Goal: Transaction & Acquisition: Purchase product/service

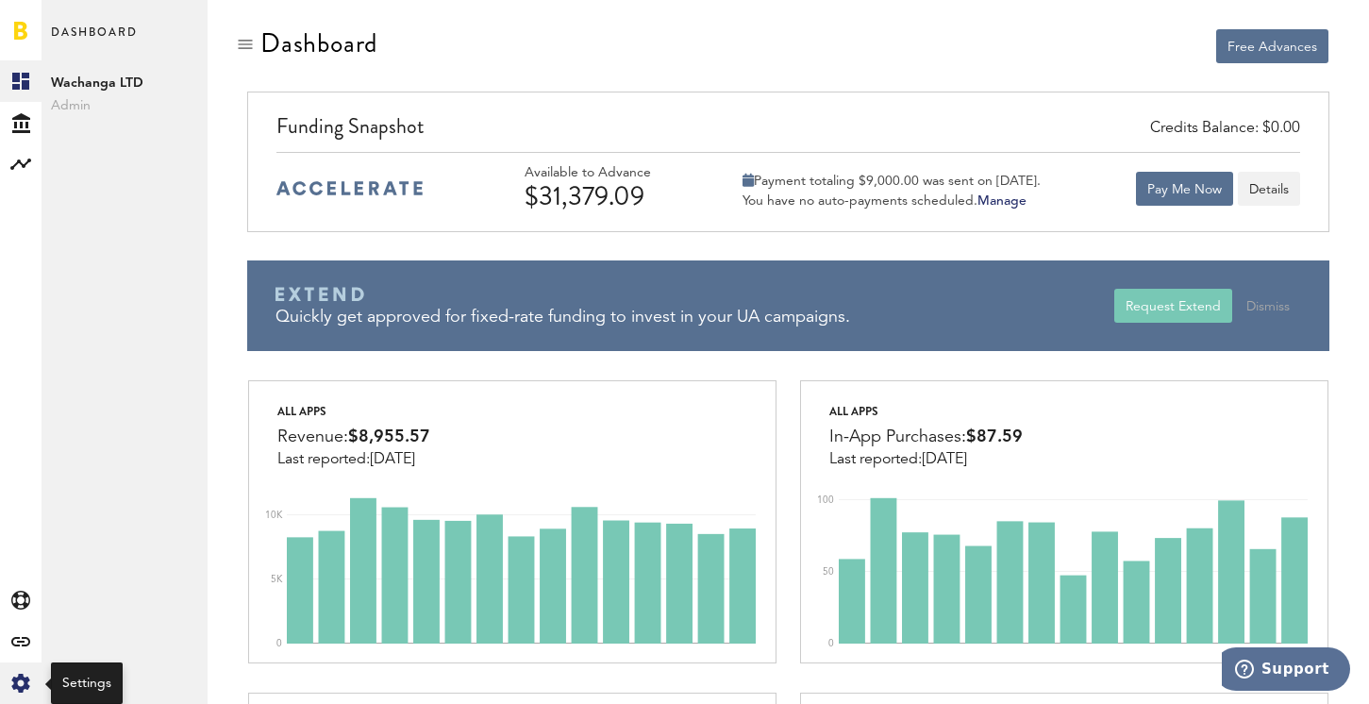
click at [15, 682] on icon at bounding box center [20, 682] width 18 height 19
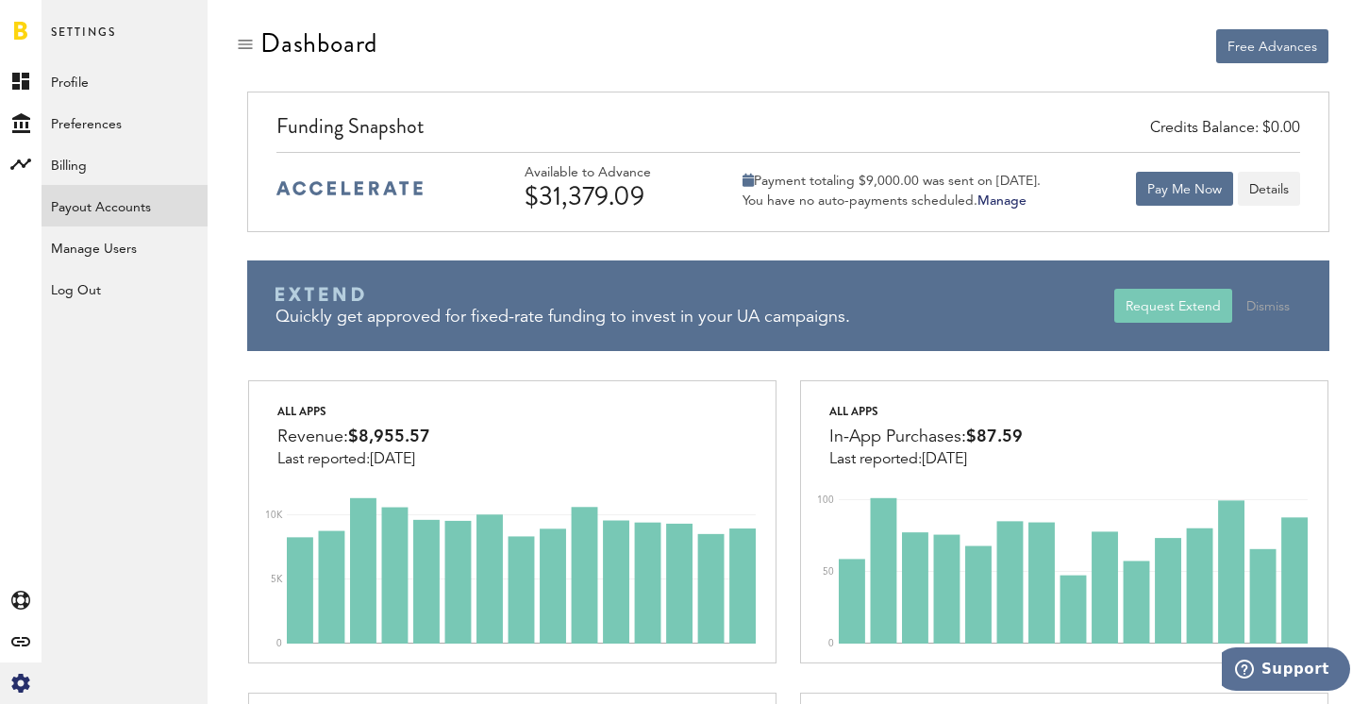
click at [105, 203] on link "Payout Accounts" at bounding box center [125, 206] width 166 height 42
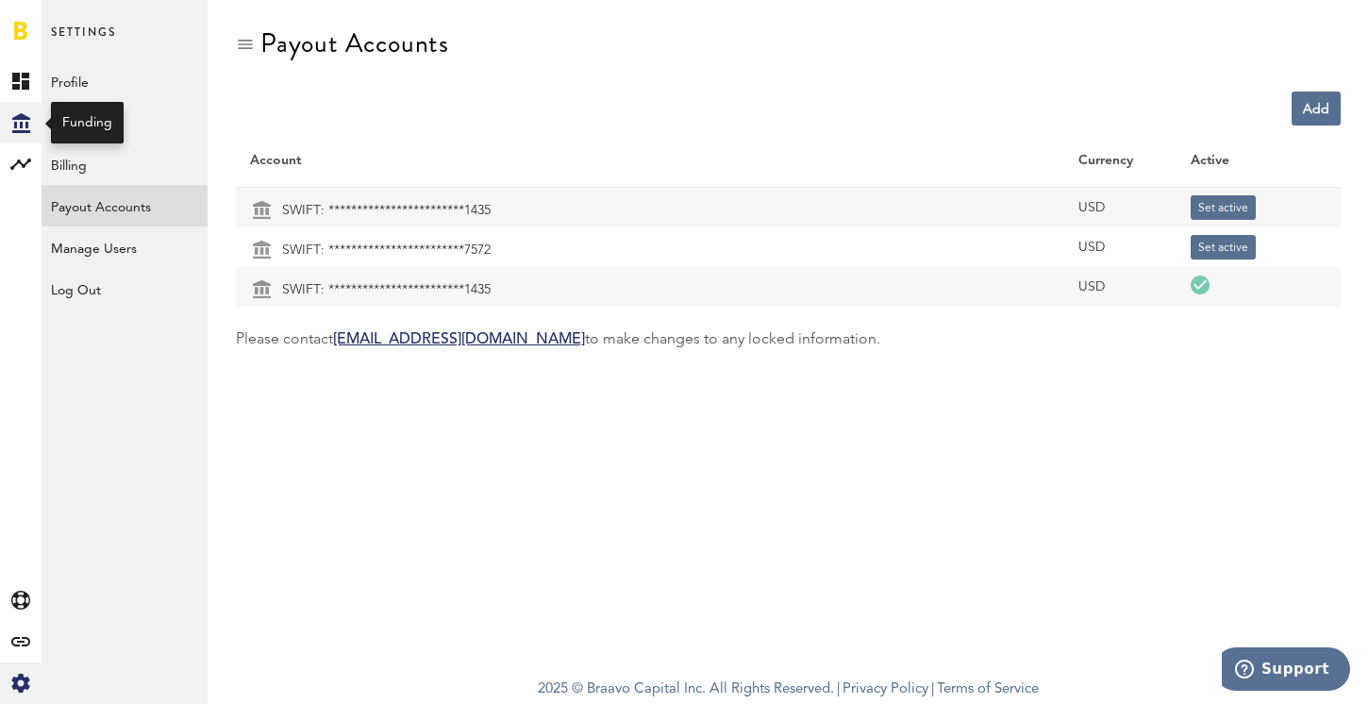
click at [21, 118] on icon at bounding box center [21, 123] width 18 height 20
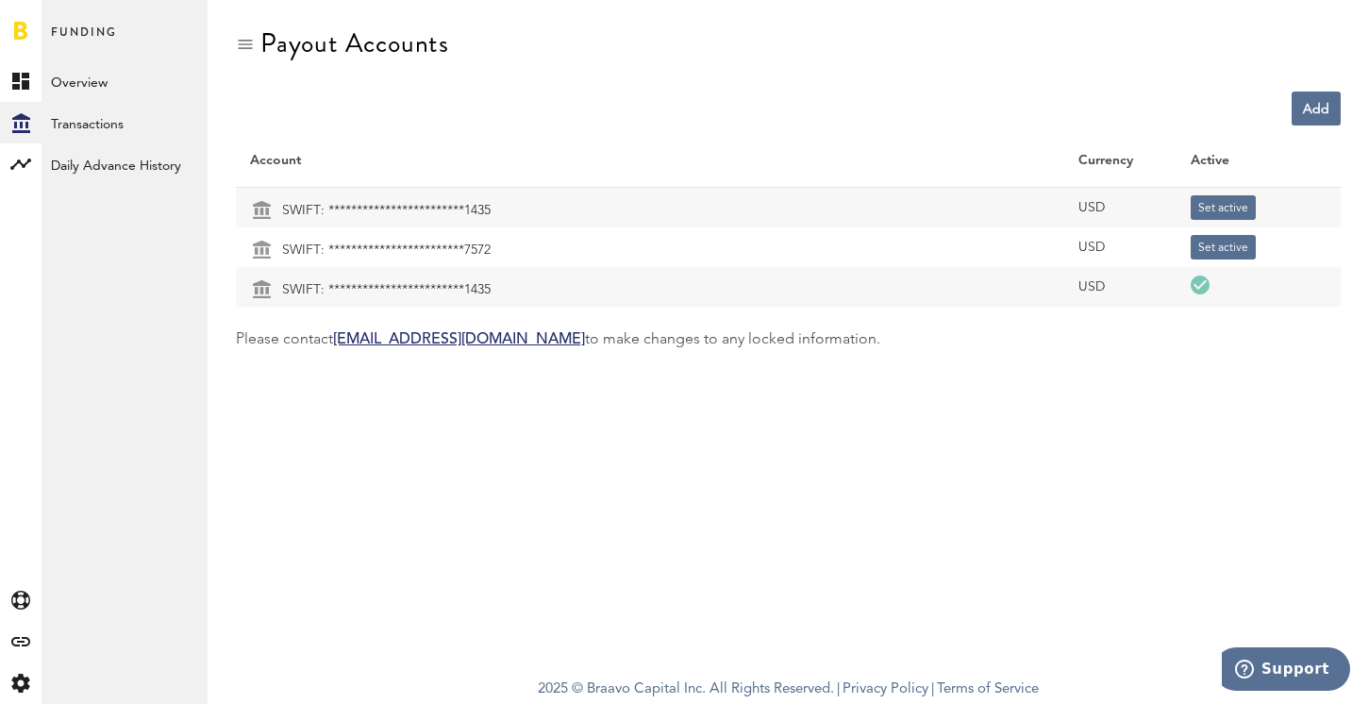
click at [25, 31] on link at bounding box center [20, 30] width 13 height 19
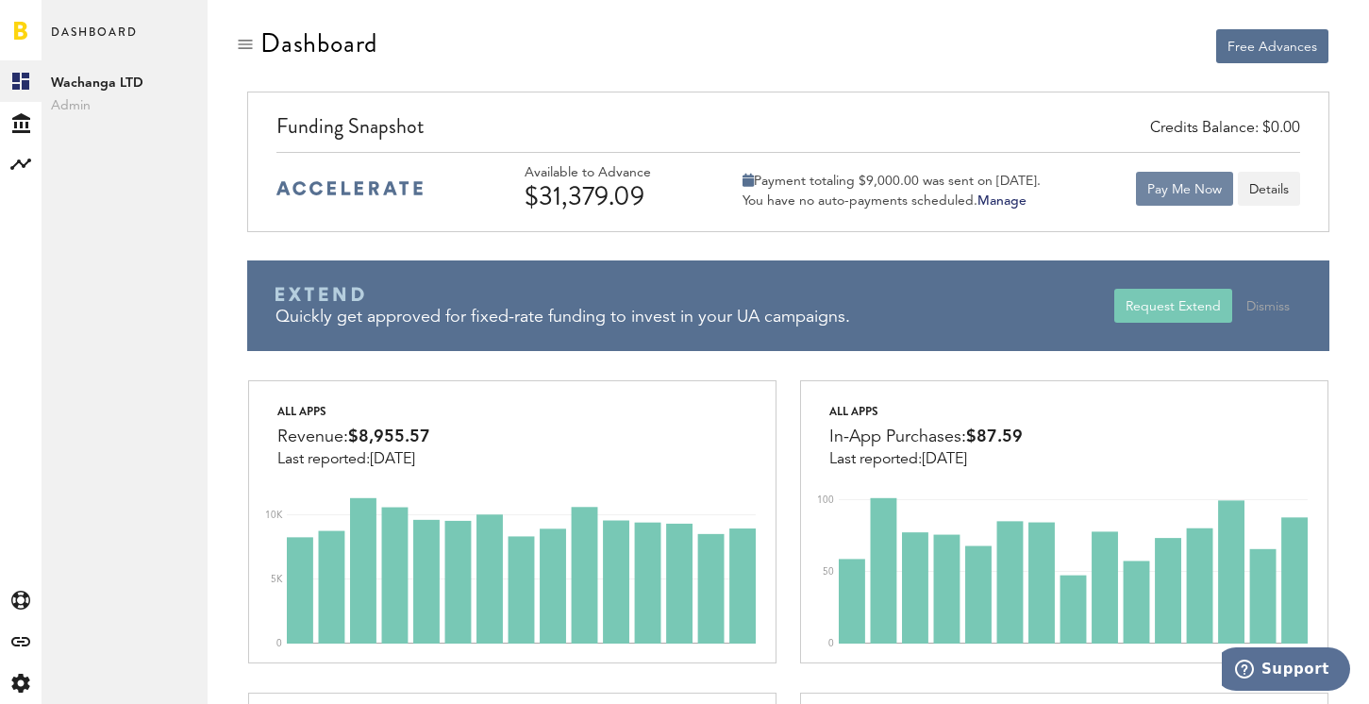
click at [1175, 194] on button "Pay Me Now" at bounding box center [1184, 189] width 97 height 34
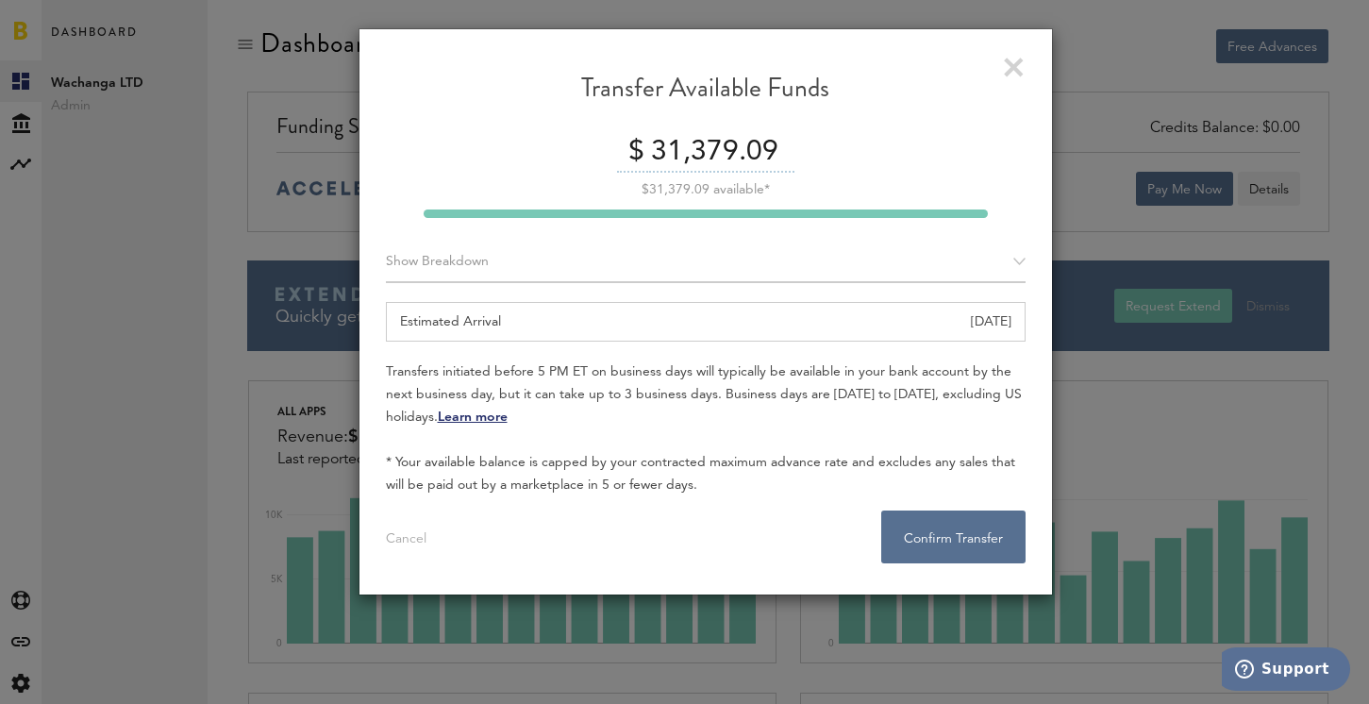
click at [711, 141] on input "31,379.09" at bounding box center [720, 153] width 148 height 40
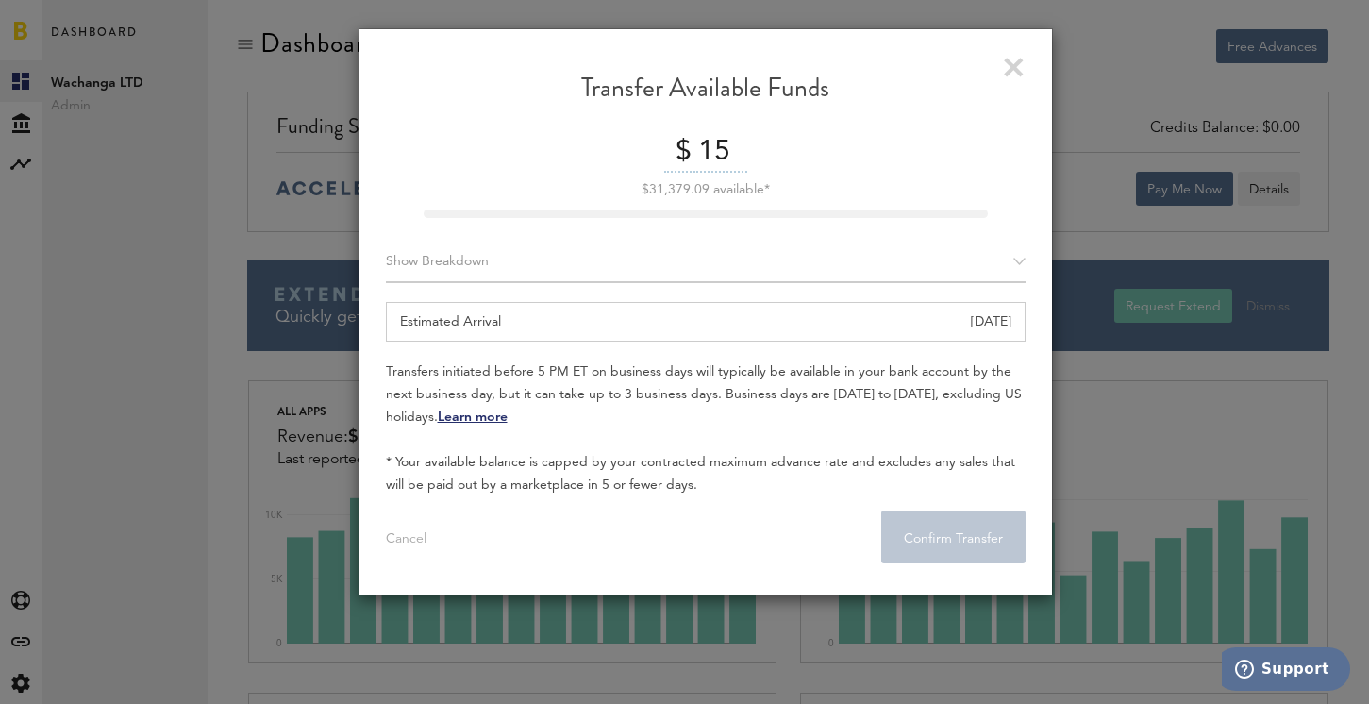
type input "1"
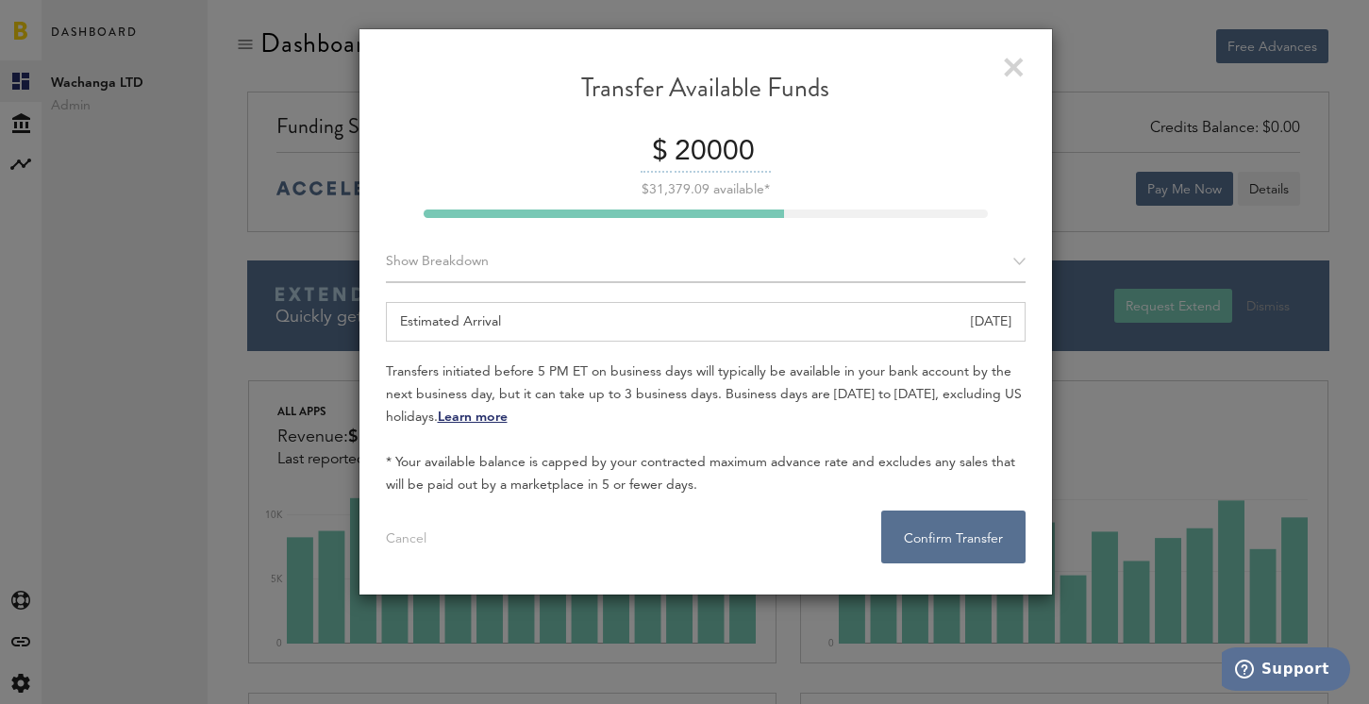
type input "20000"
click at [833, 269] on div "Show Breakdown" at bounding box center [706, 262] width 640 height 42
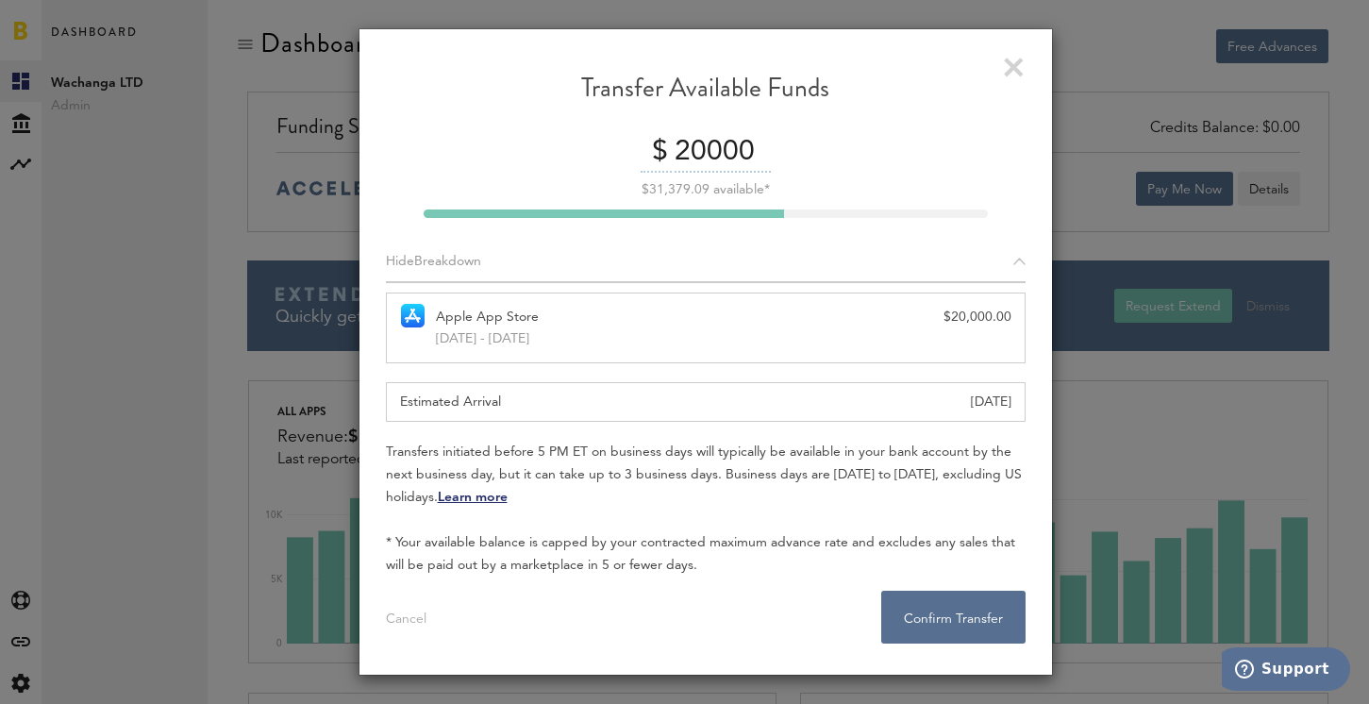
click at [833, 269] on div "Hide Breakdown" at bounding box center [706, 262] width 640 height 42
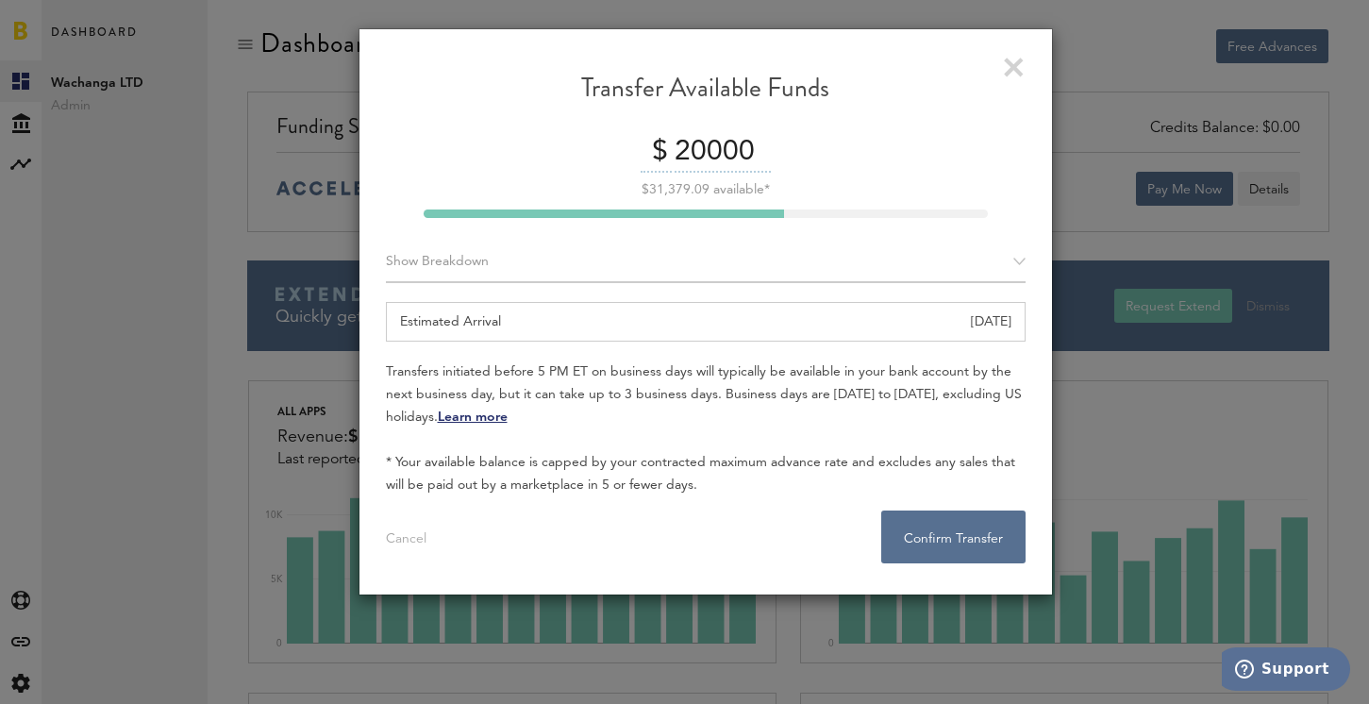
click at [911, 153] on div "$ 20000" at bounding box center [706, 153] width 640 height 40
click at [700, 146] on input "20000" at bounding box center [720, 153] width 101 height 40
click at [686, 145] on input "20000" at bounding box center [720, 153] width 101 height 40
click at [1006, 68] on link at bounding box center [1014, 68] width 20 height 20
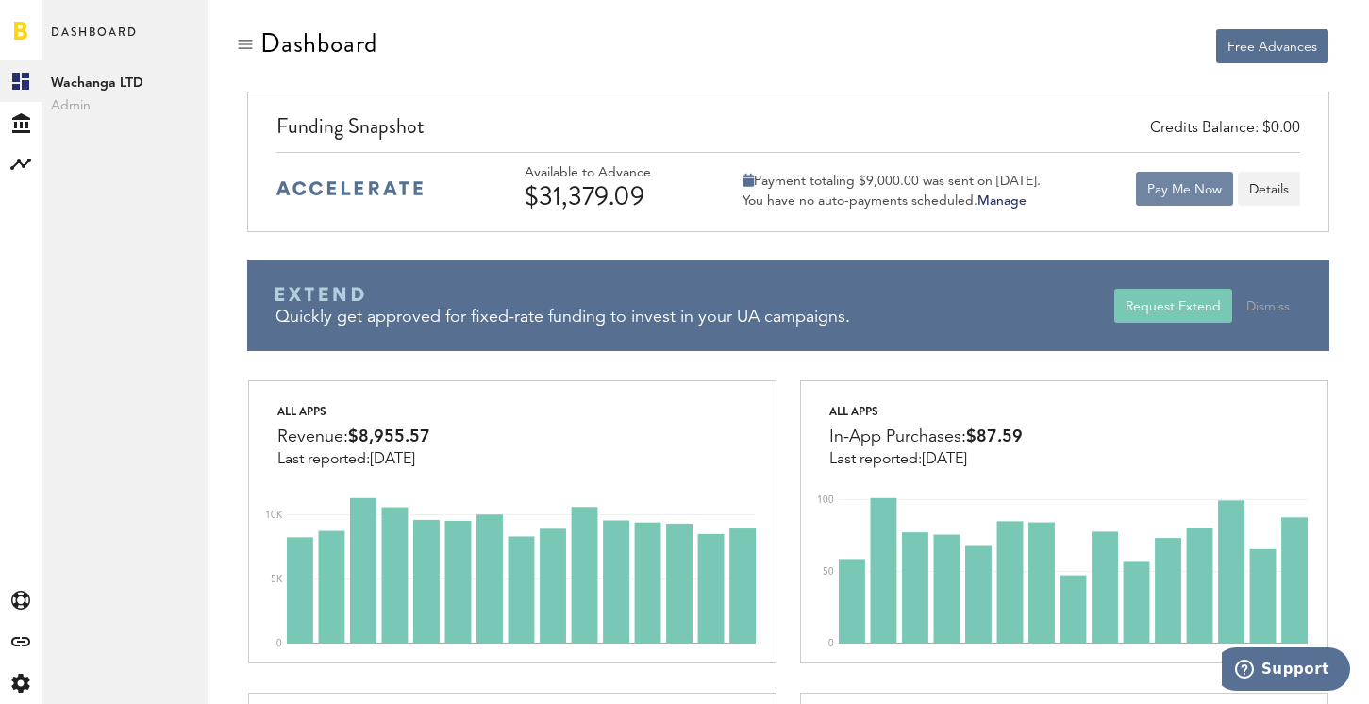
click at [1196, 180] on button "Pay Me Now" at bounding box center [1184, 189] width 97 height 34
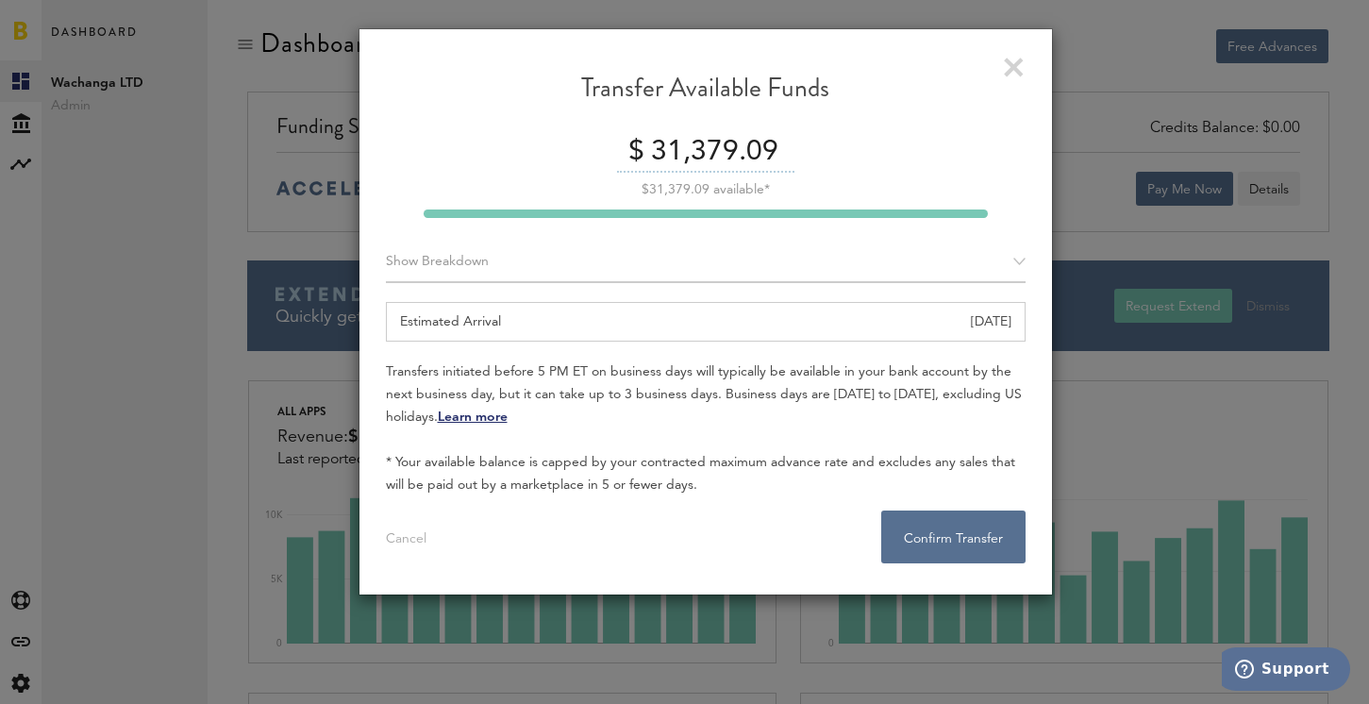
click at [674, 148] on input "31,379.09" at bounding box center [720, 153] width 148 height 40
type input "31,300"
click at [970, 151] on div "$ 31,300" at bounding box center [706, 153] width 640 height 40
click at [940, 535] on button "Confirm Transfer . . ." at bounding box center [953, 536] width 144 height 53
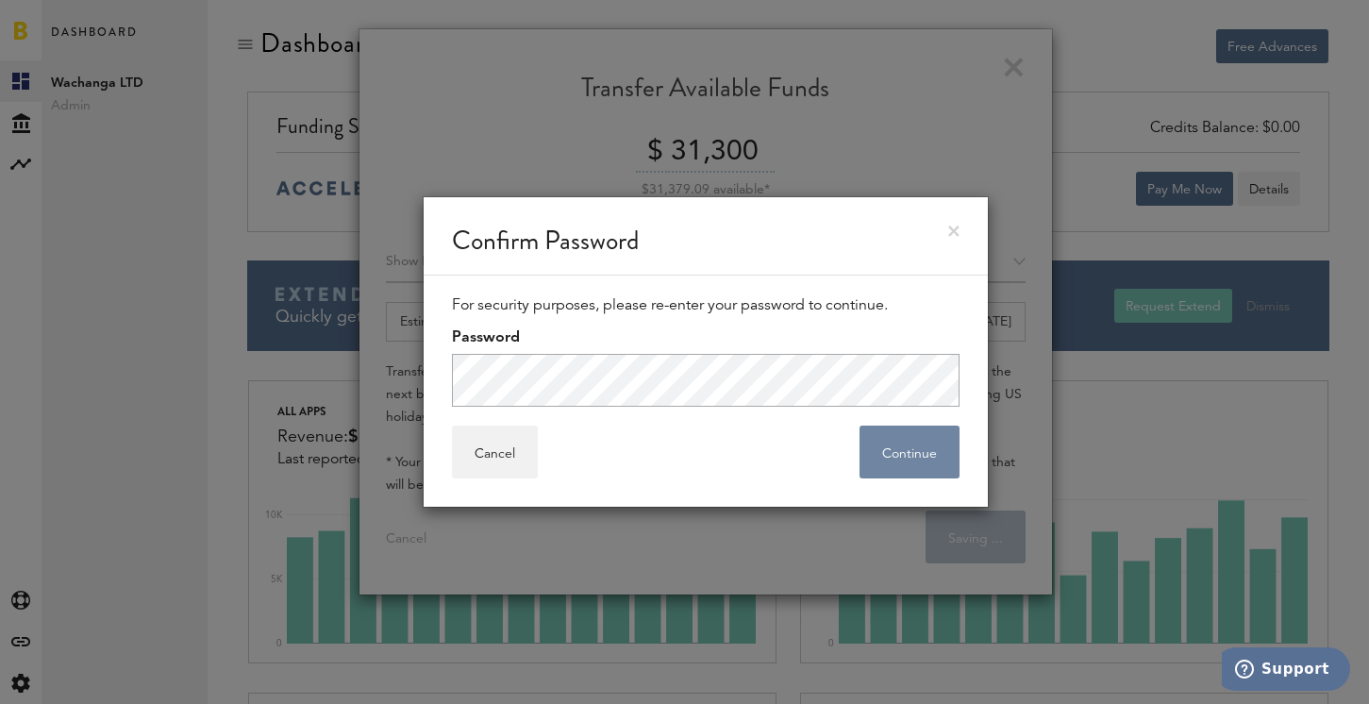
click at [903, 465] on button "Continue" at bounding box center [909, 451] width 100 height 53
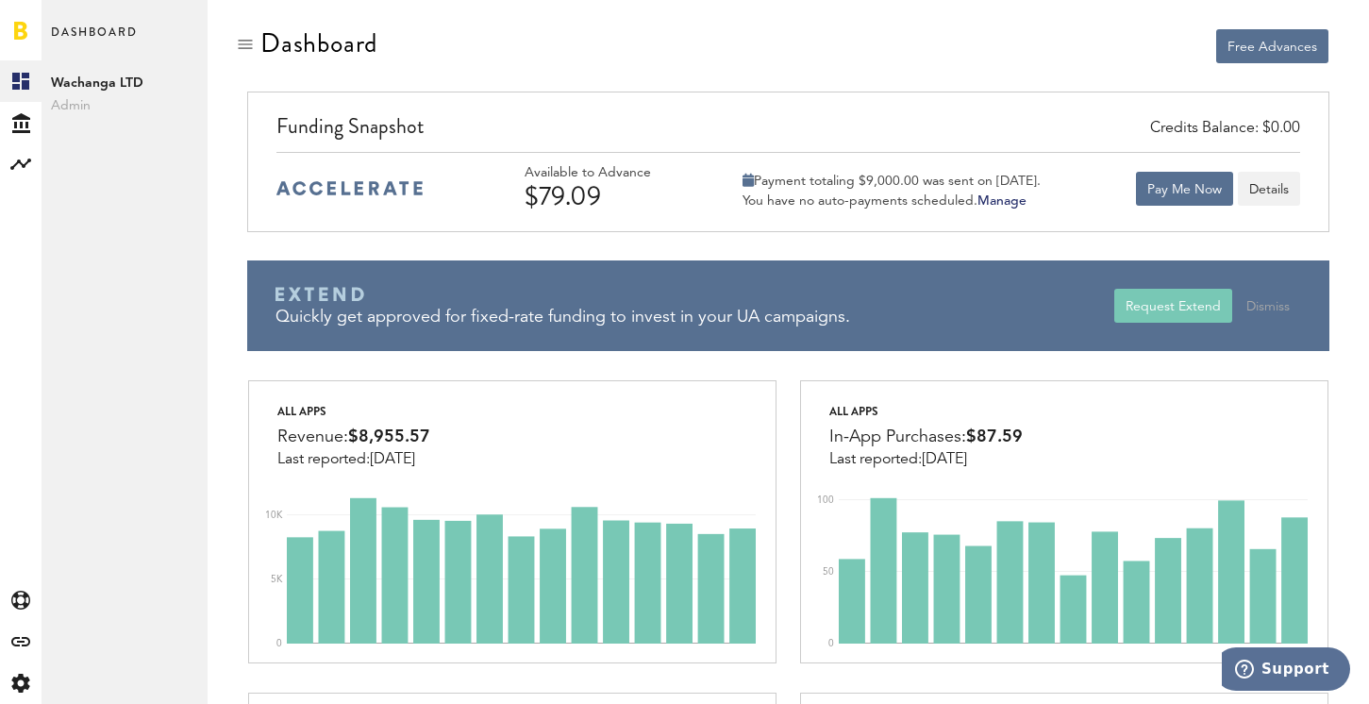
click at [869, 91] on div "Credits Balance: $0.00 Funding Snapshot Available to Advance $79.09 Payment tot…" at bounding box center [788, 161] width 1083 height 141
